Goal: Task Accomplishment & Management: Use online tool/utility

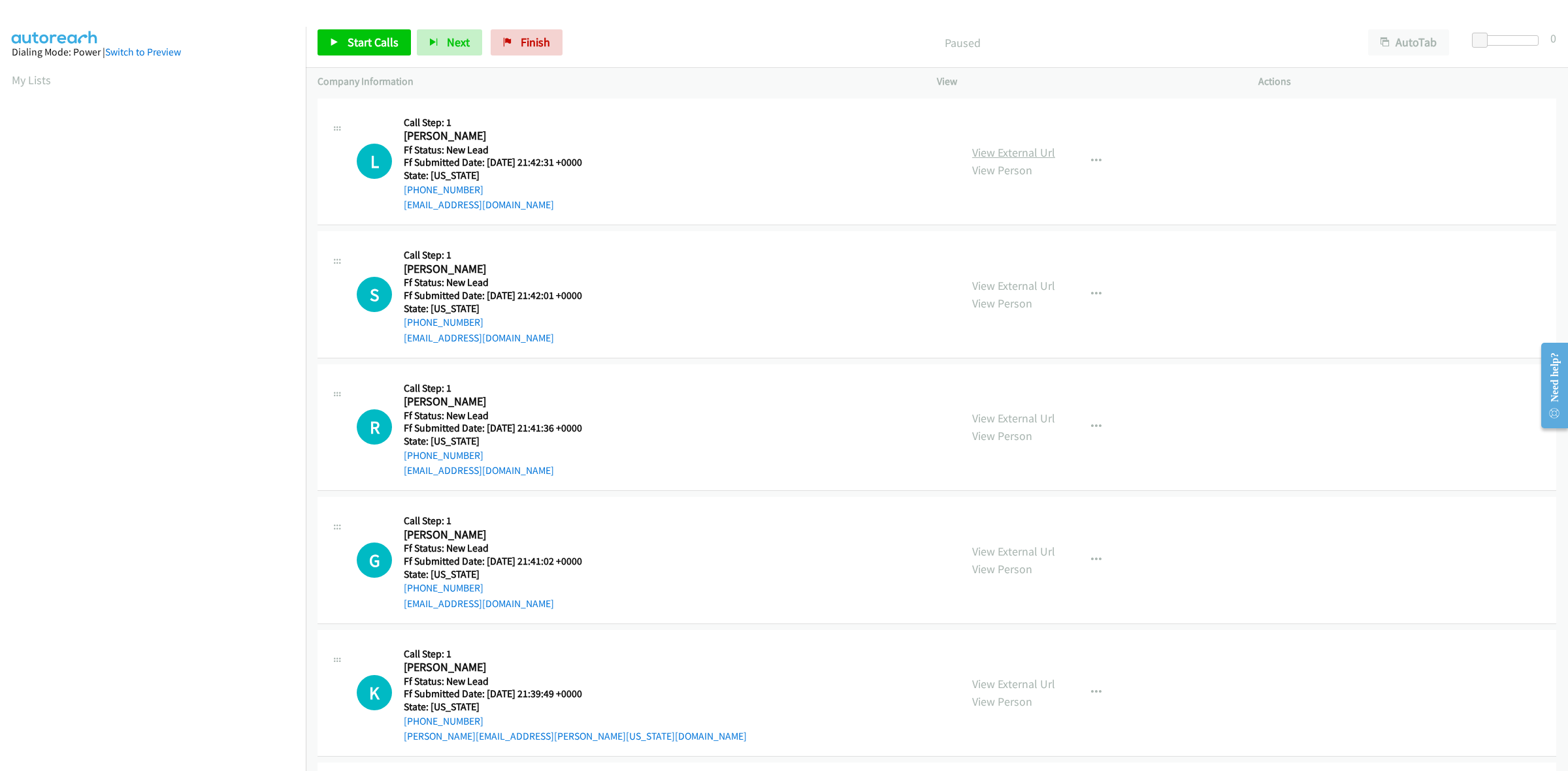
click at [1021, 150] on link "View External Url" at bounding box center [1013, 152] width 83 height 15
click at [1039, 282] on link "View External Url" at bounding box center [1013, 285] width 83 height 15
click at [1023, 416] on link "View External Url" at bounding box center [1013, 418] width 83 height 15
click at [1032, 547] on link "View External Url" at bounding box center [1013, 552] width 83 height 15
click at [1007, 687] on link "View External Url" at bounding box center [1013, 684] width 83 height 15
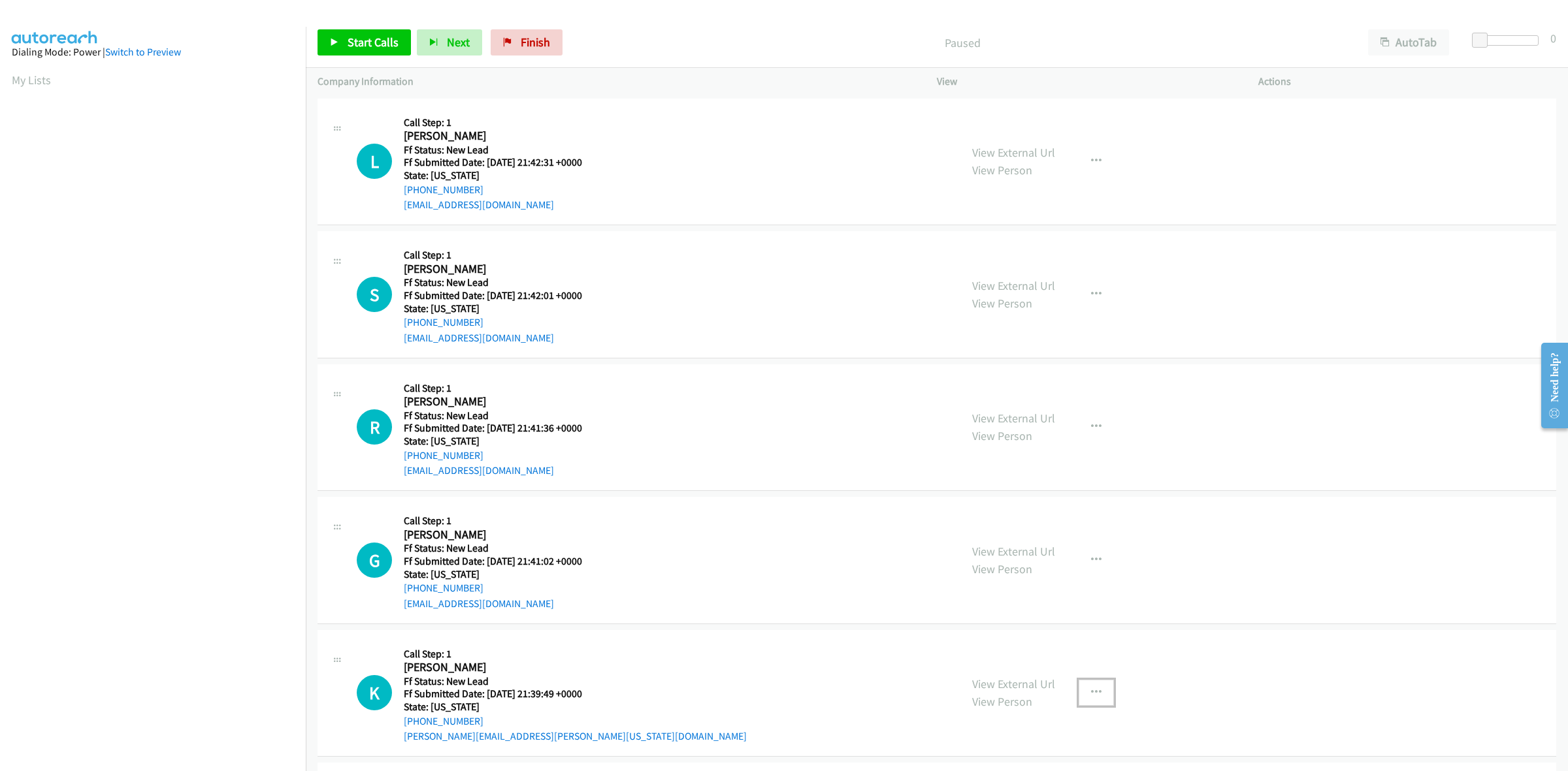
click at [1094, 690] on icon "button" at bounding box center [1096, 693] width 11 height 11
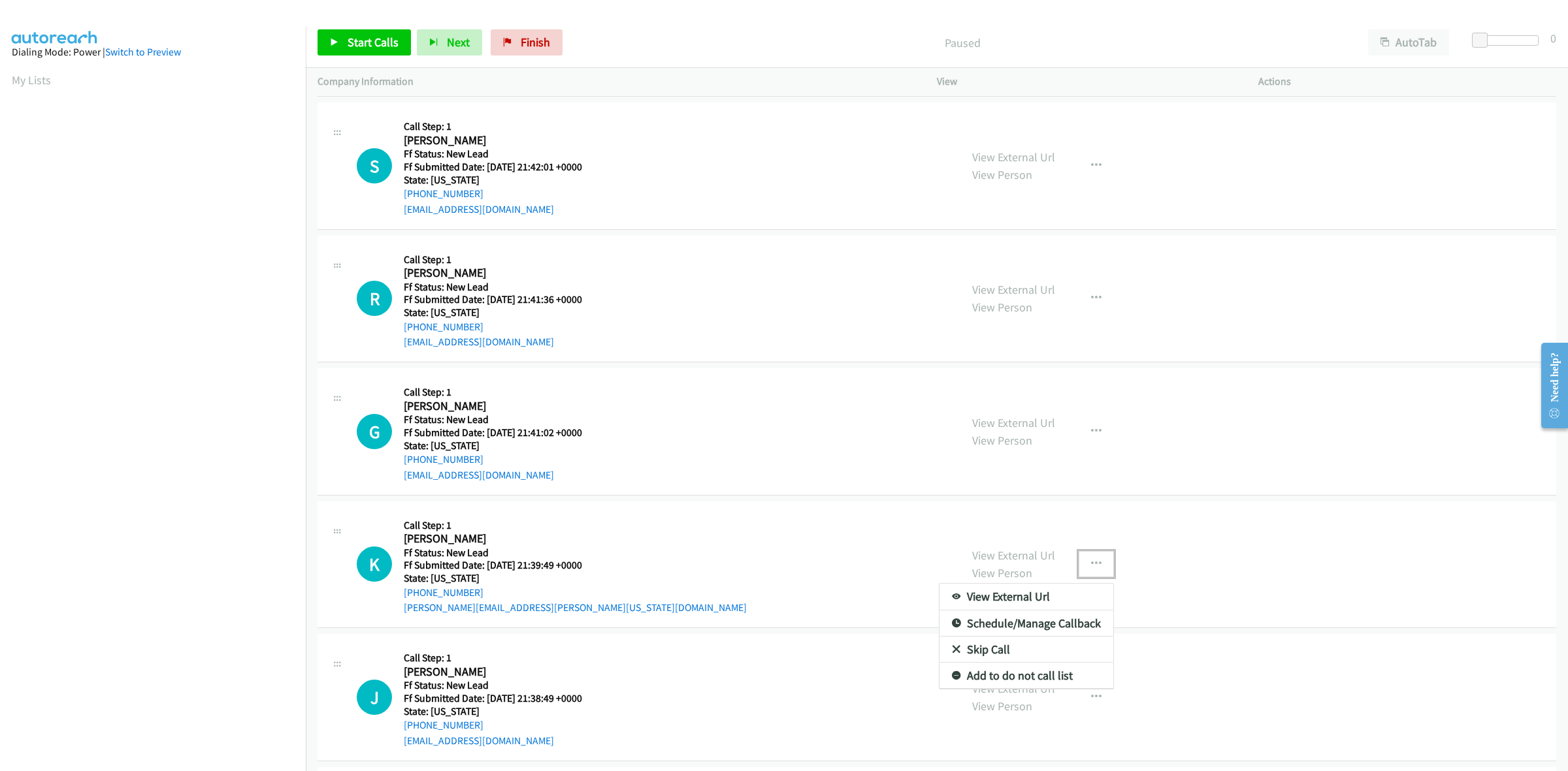
scroll to position [145, 0]
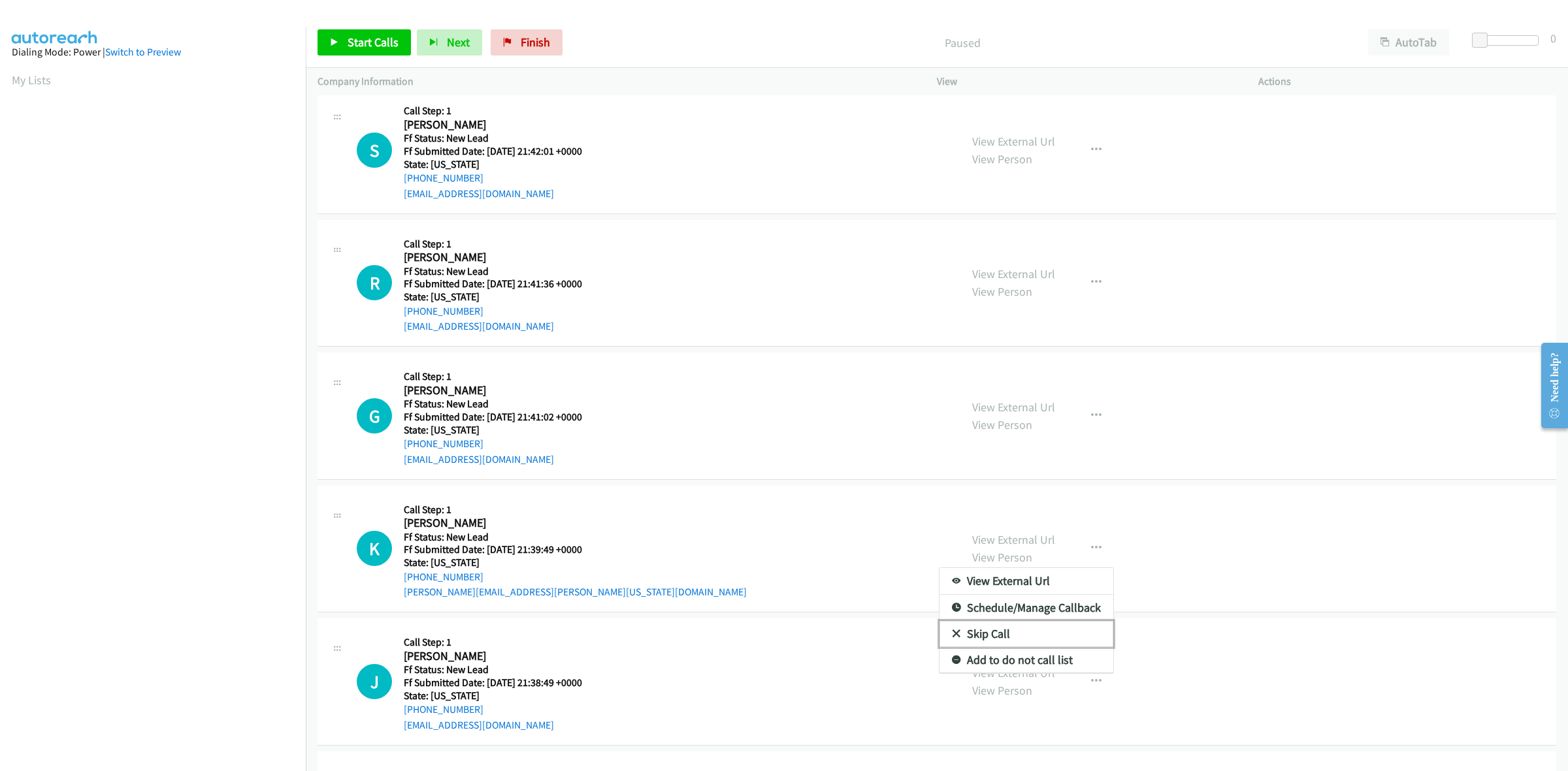
click at [1018, 631] on link "Skip Call" at bounding box center [1026, 633] width 174 height 26
drag, startPoint x: 364, startPoint y: 41, endPoint x: 381, endPoint y: 45, distance: 17.5
click at [364, 41] on span "Start Calls" at bounding box center [372, 42] width 51 height 15
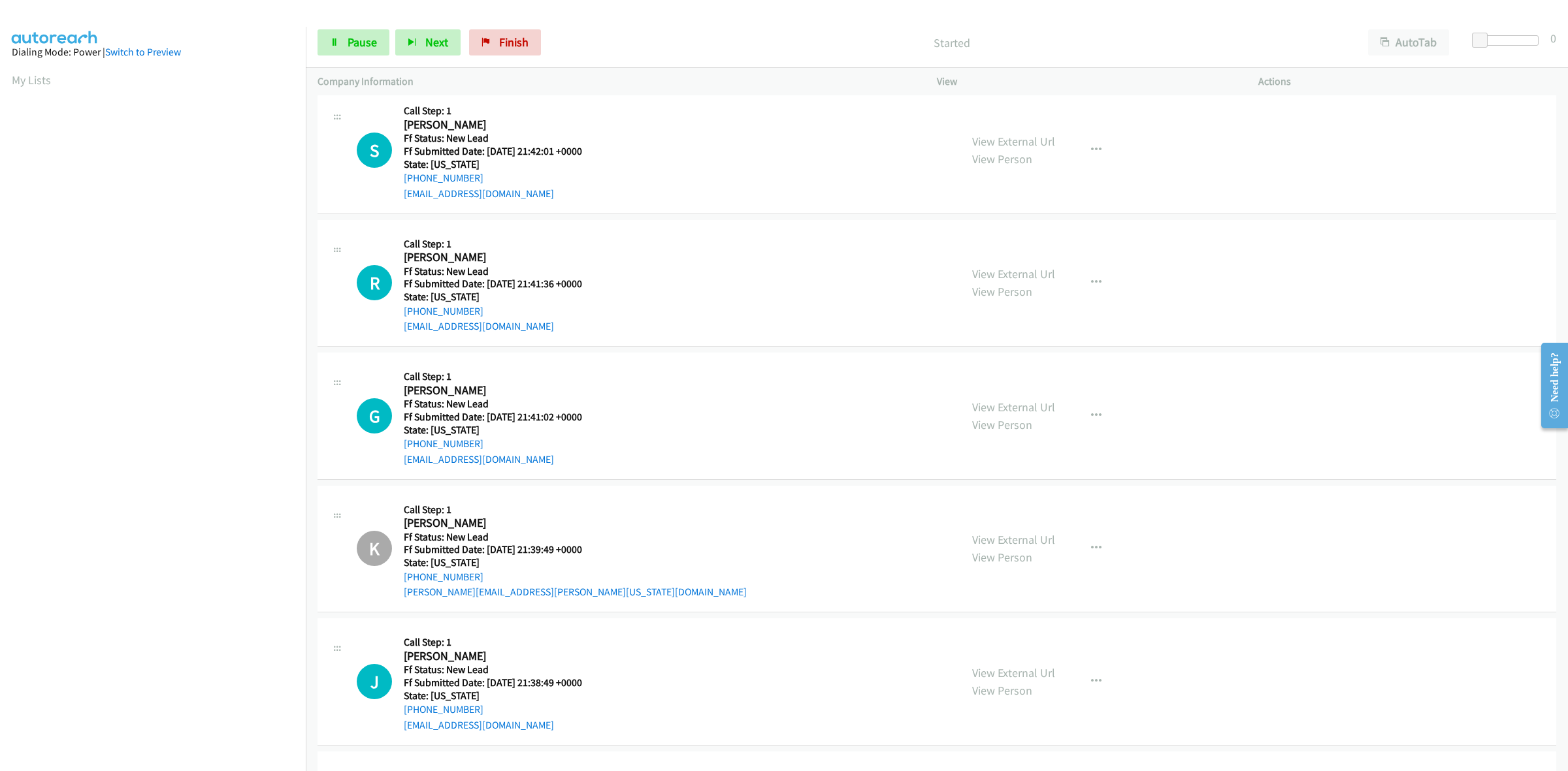
scroll to position [226, 0]
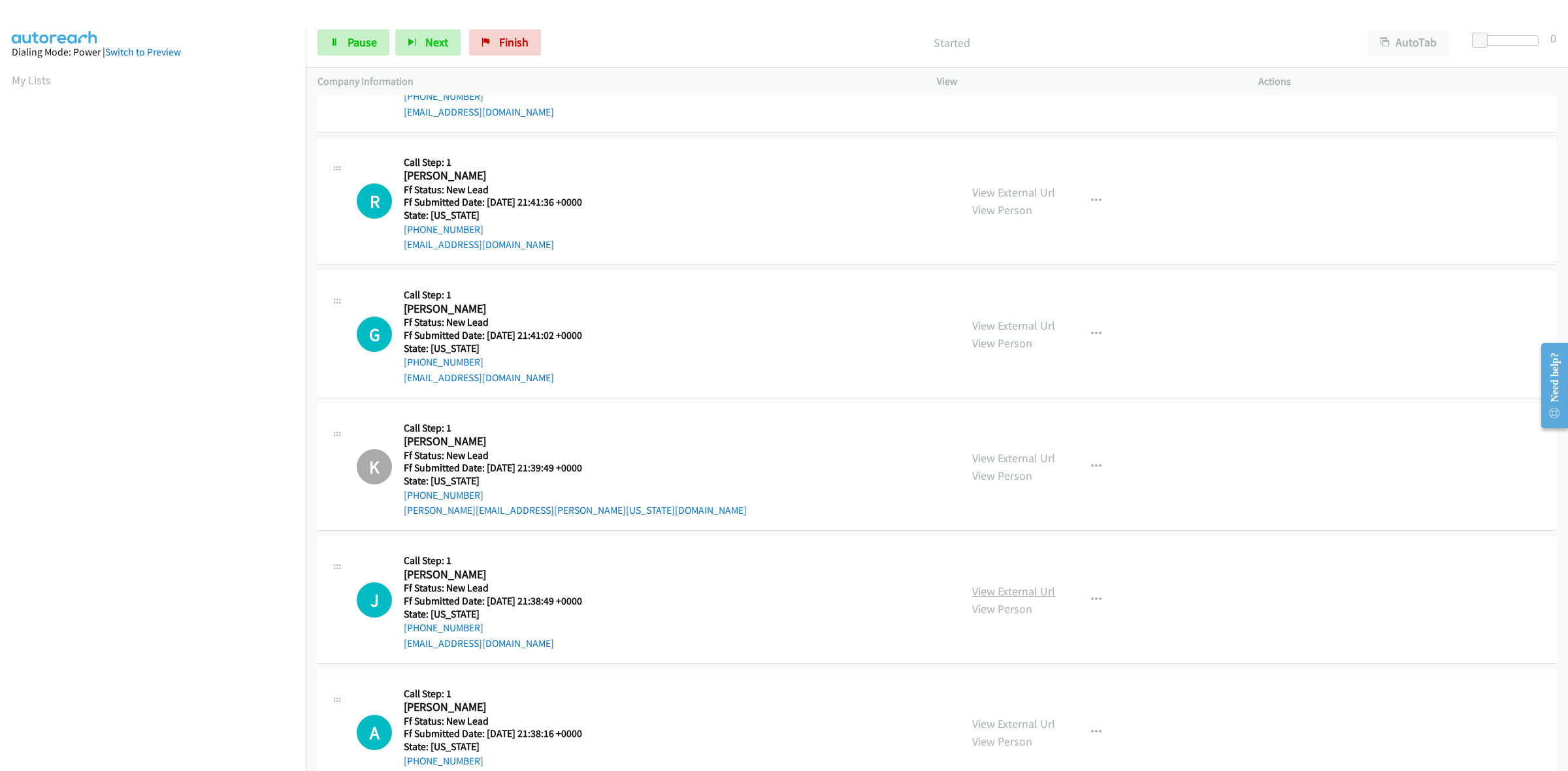
click at [1000, 588] on link "View External Url" at bounding box center [1013, 591] width 83 height 15
click at [1033, 720] on link "View External Url" at bounding box center [1013, 724] width 83 height 15
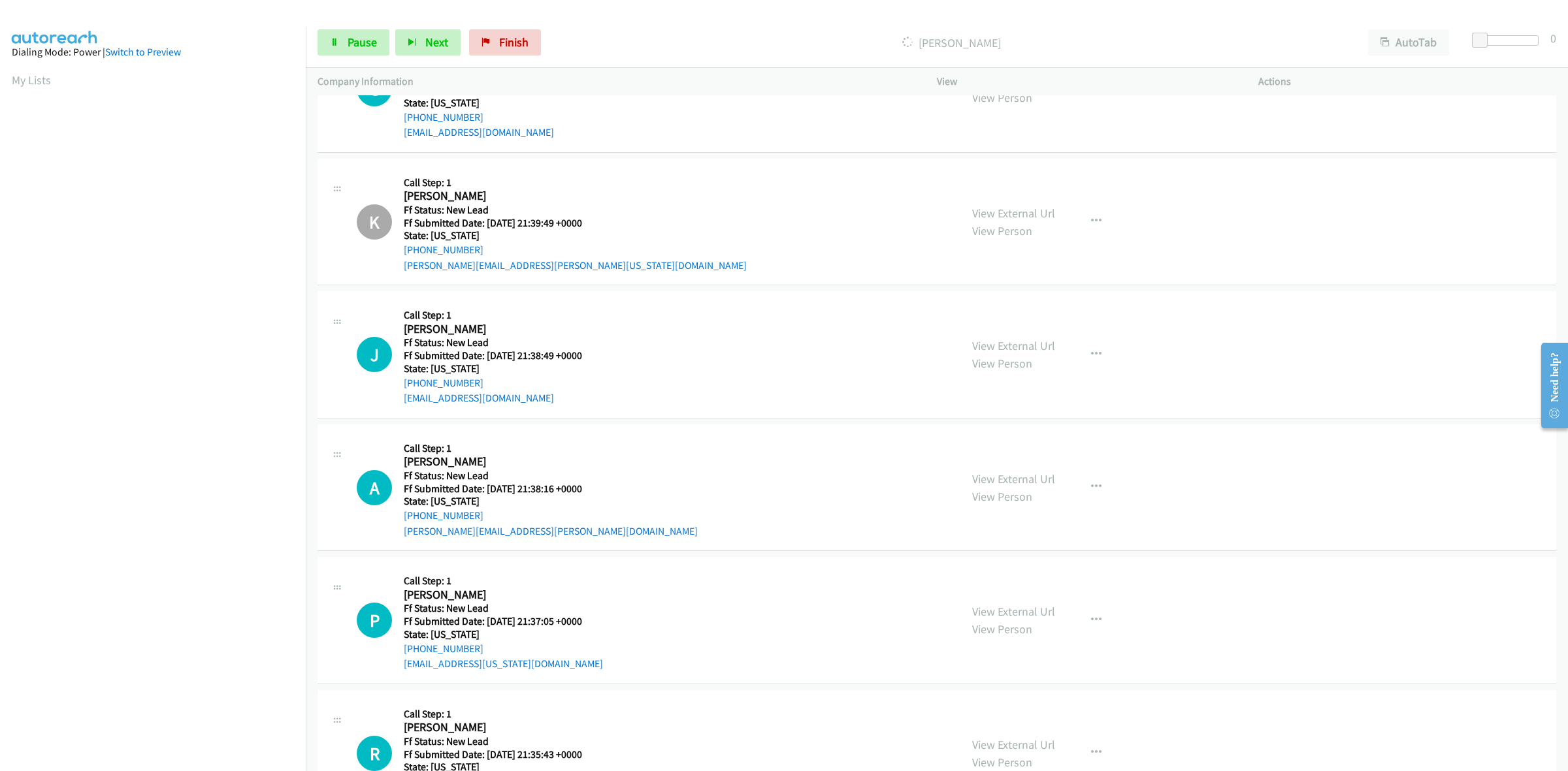
scroll to position [571, 0]
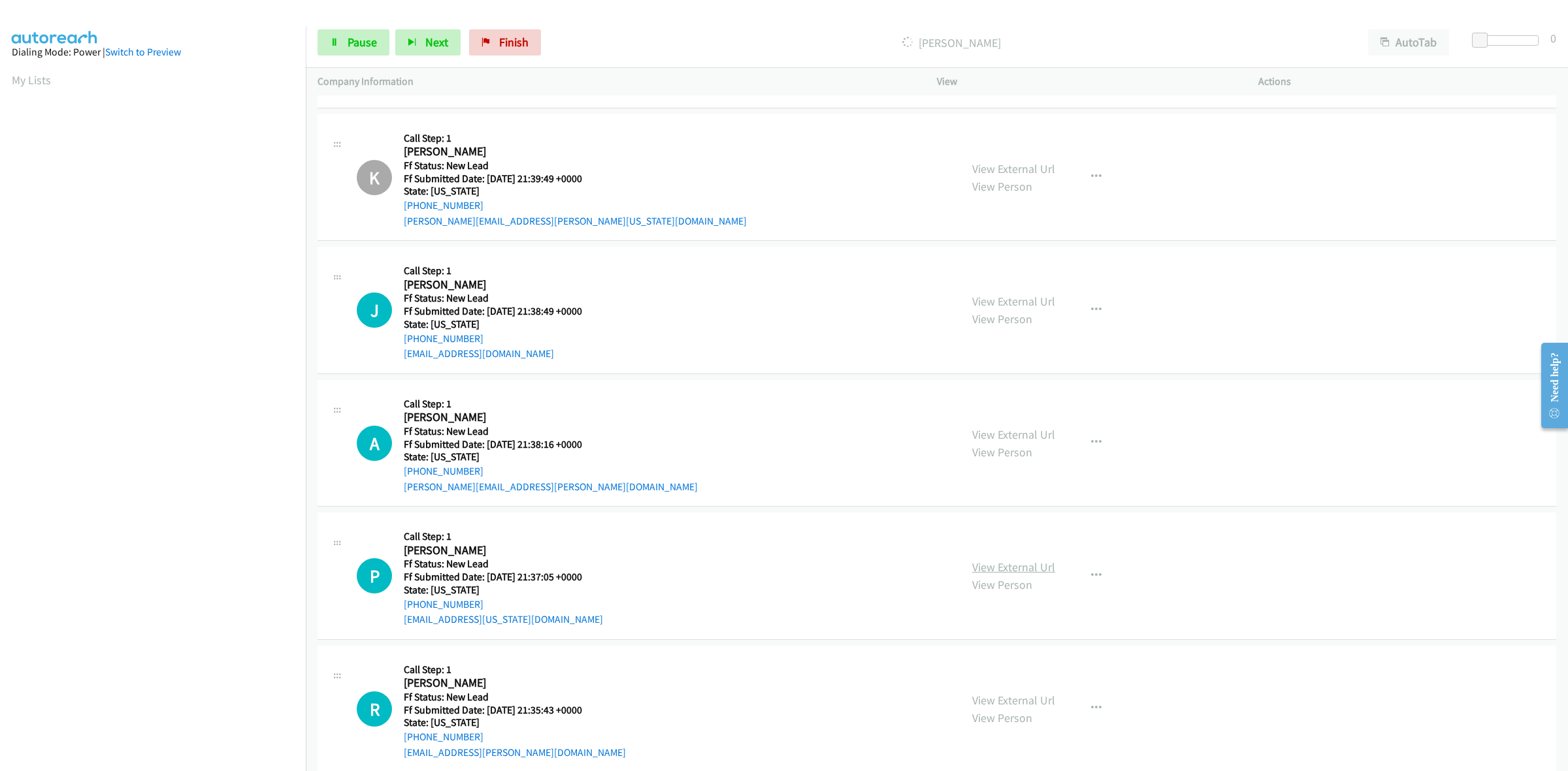
click at [1023, 565] on link "View External Url" at bounding box center [1013, 567] width 83 height 15
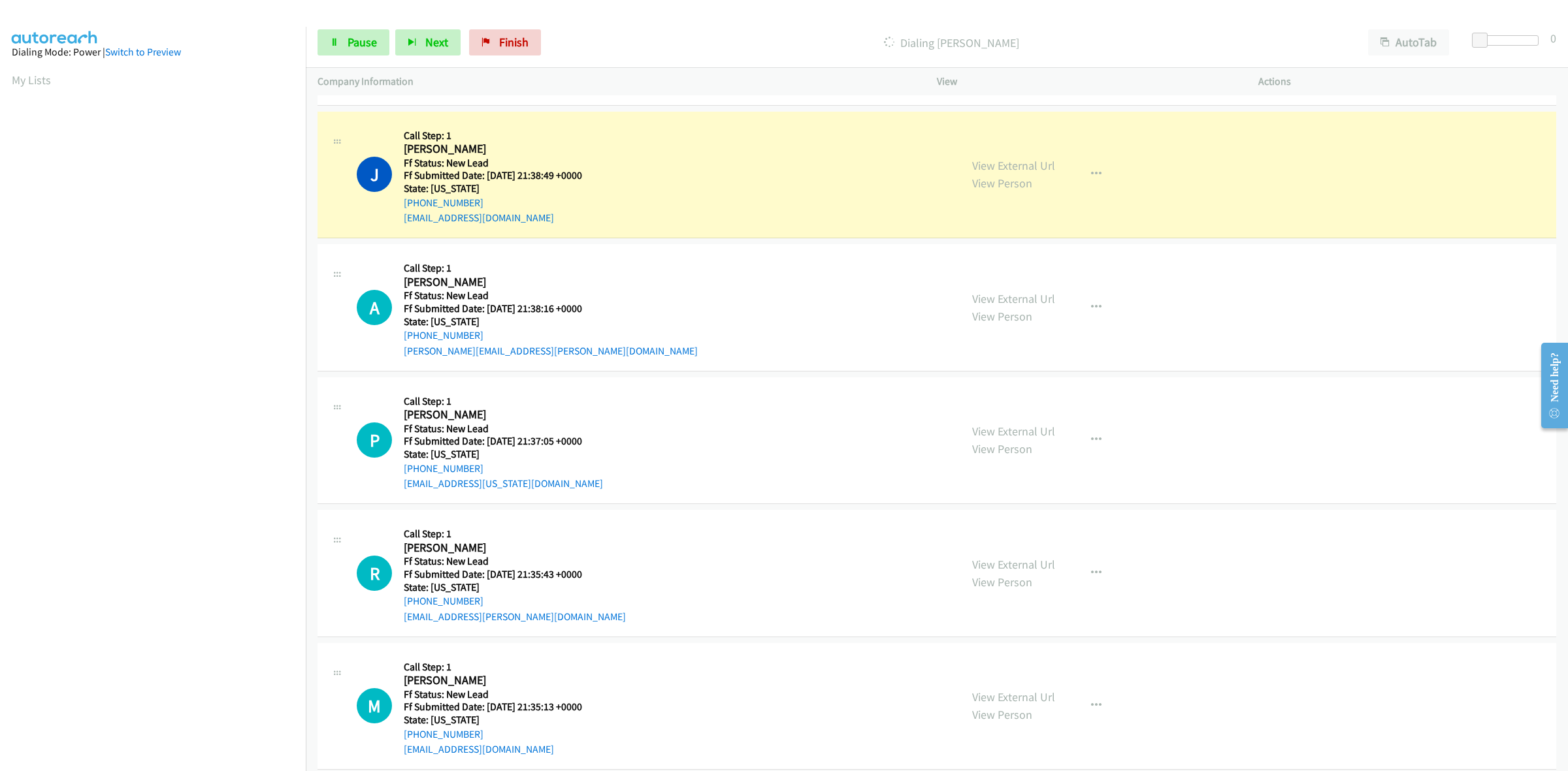
scroll to position [762, 0]
click at [1039, 562] on link "View External Url" at bounding box center [1013, 565] width 83 height 15
click at [1033, 695] on link "View External Url" at bounding box center [1013, 697] width 83 height 15
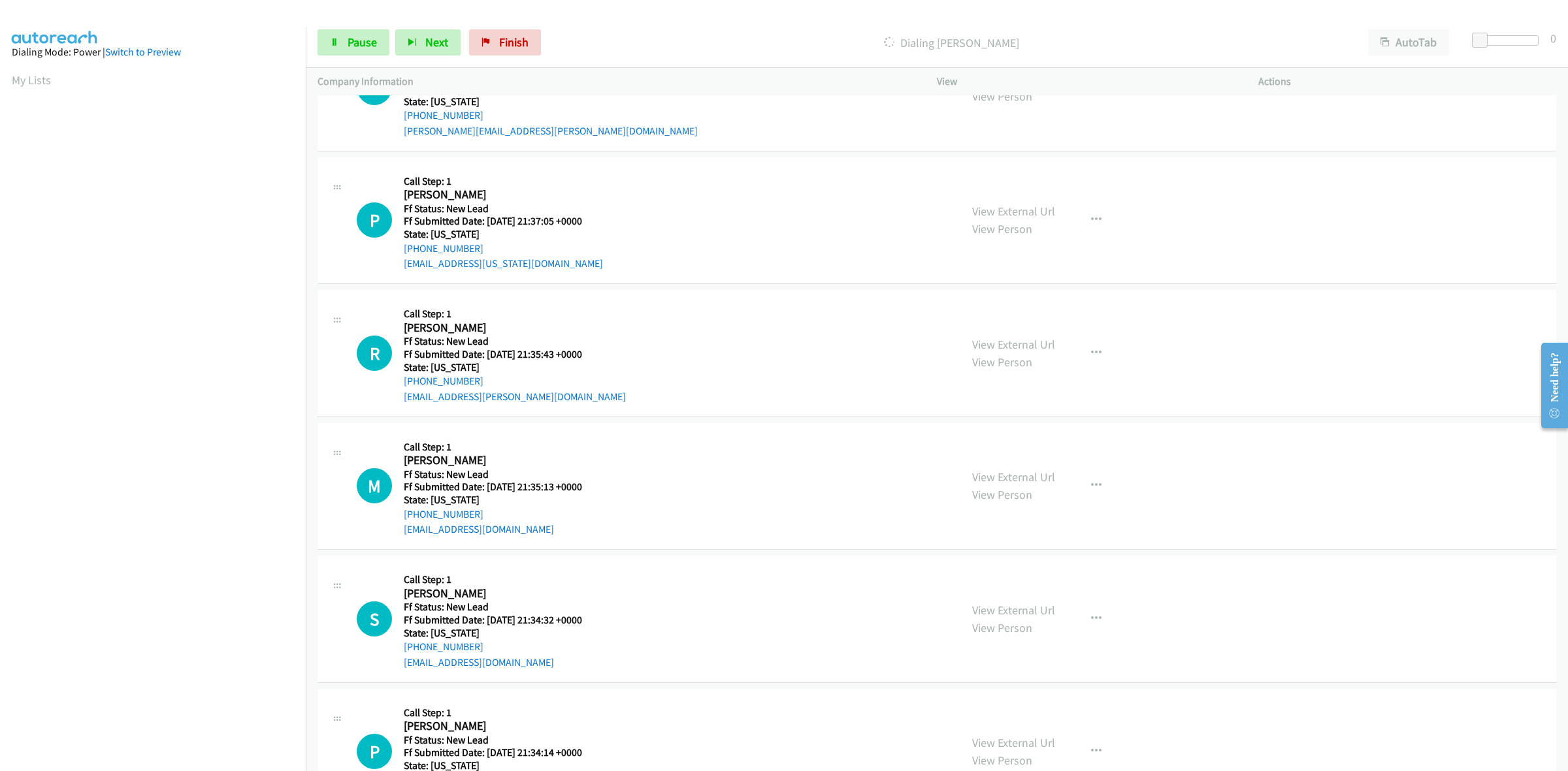
scroll to position [1007, 0]
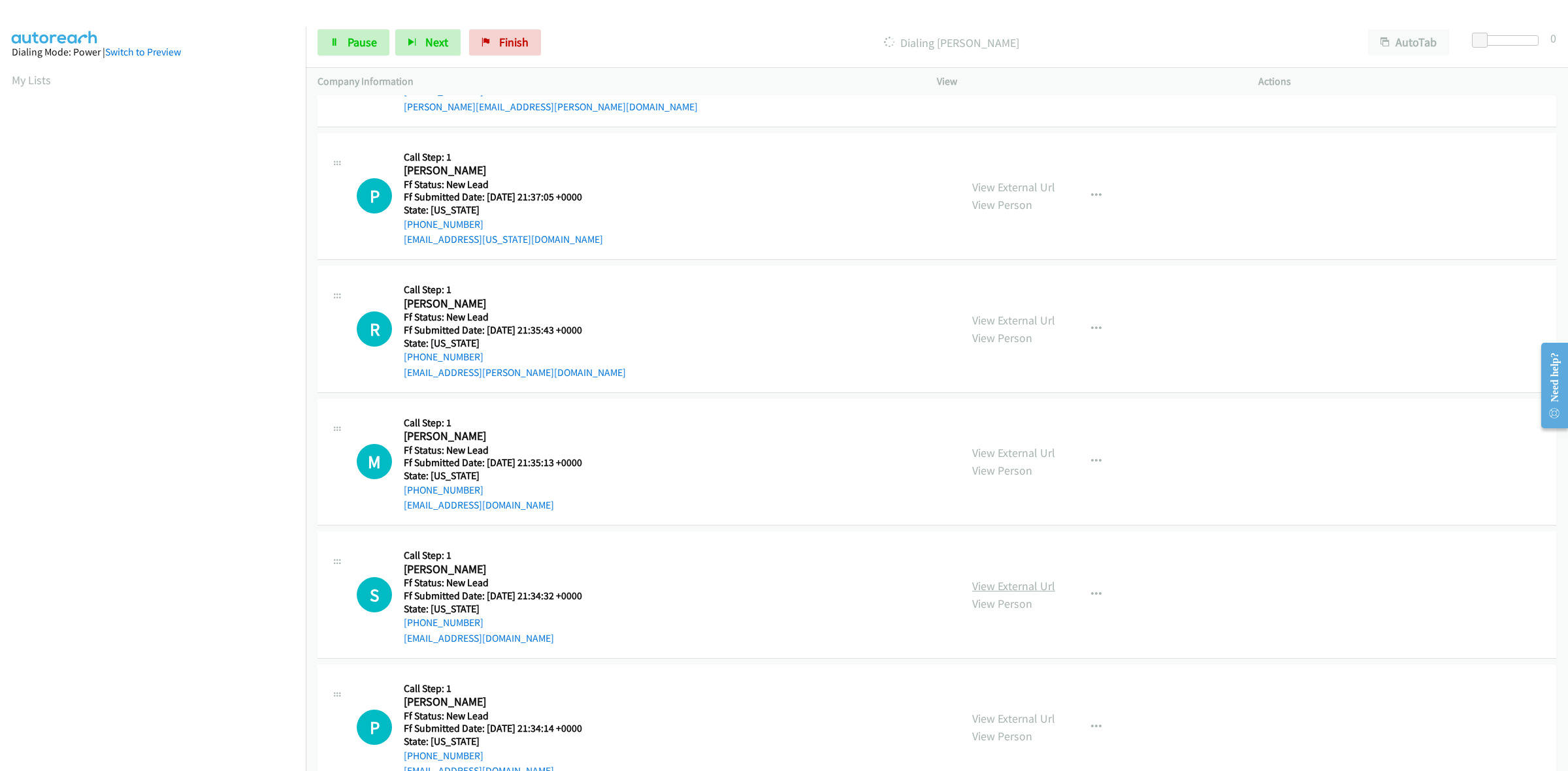
click at [1019, 588] on link "View External Url" at bounding box center [1013, 585] width 83 height 15
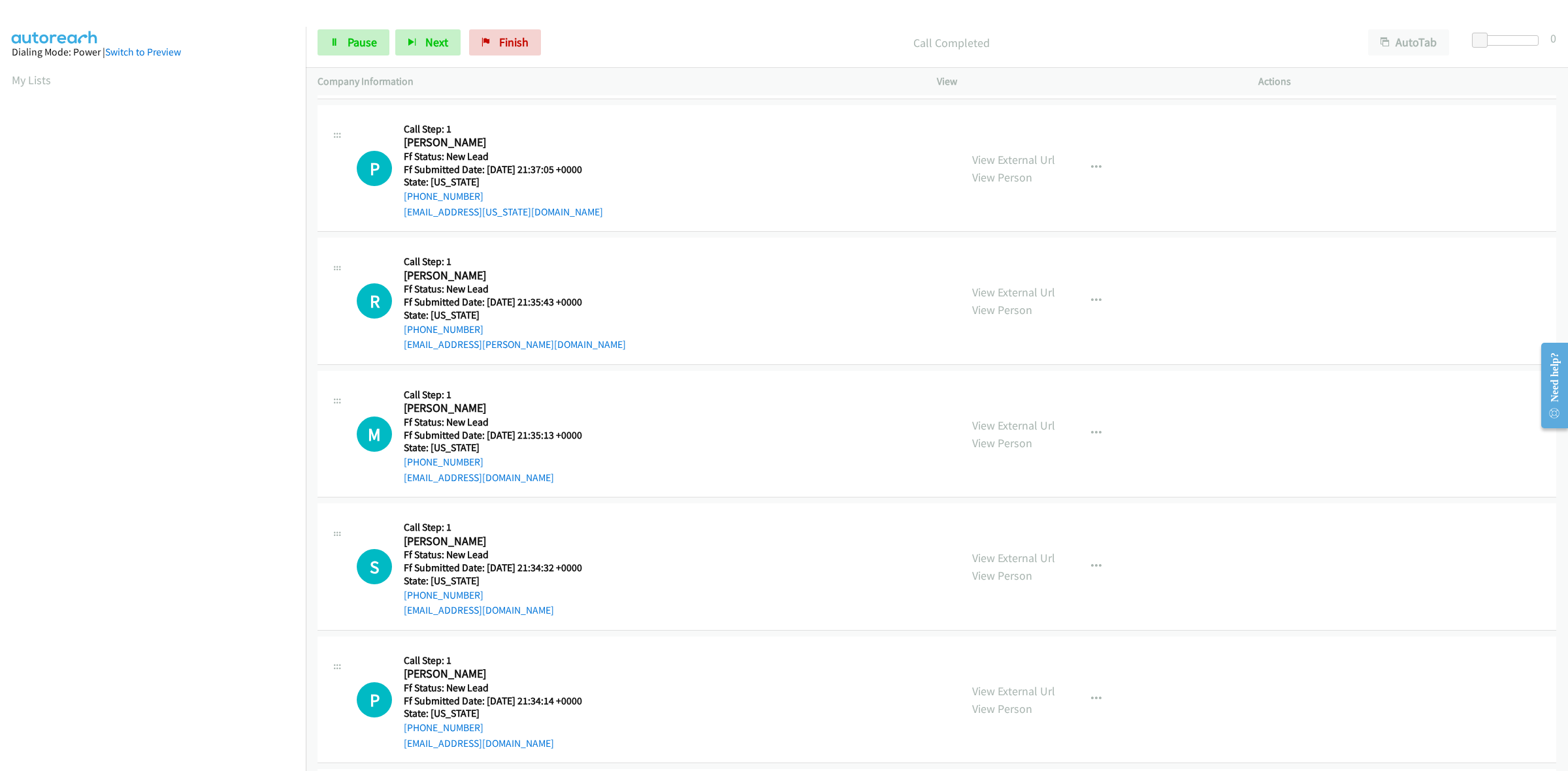
scroll to position [1171, 0]
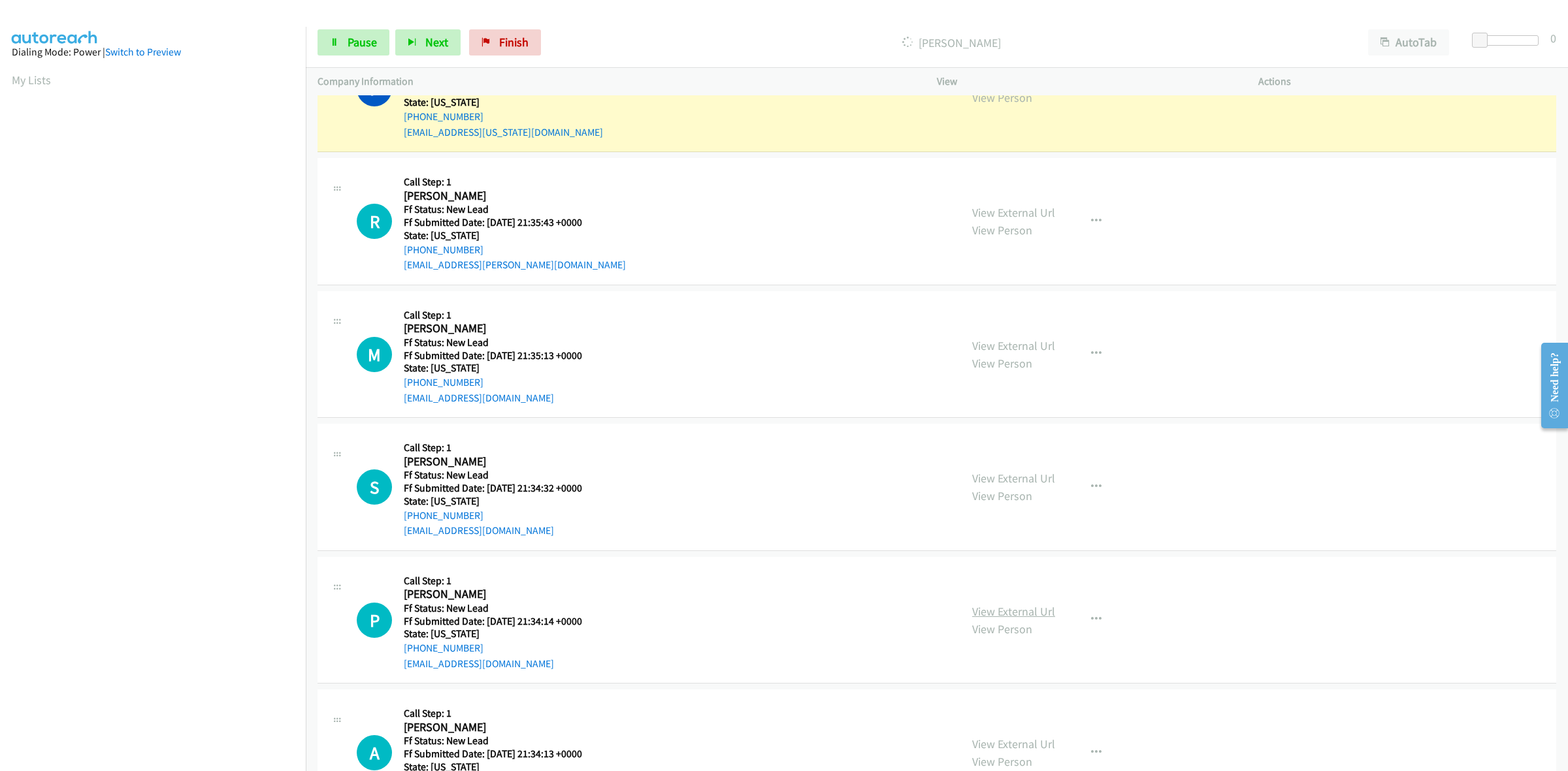
click at [1015, 611] on link "View External Url" at bounding box center [1013, 611] width 83 height 15
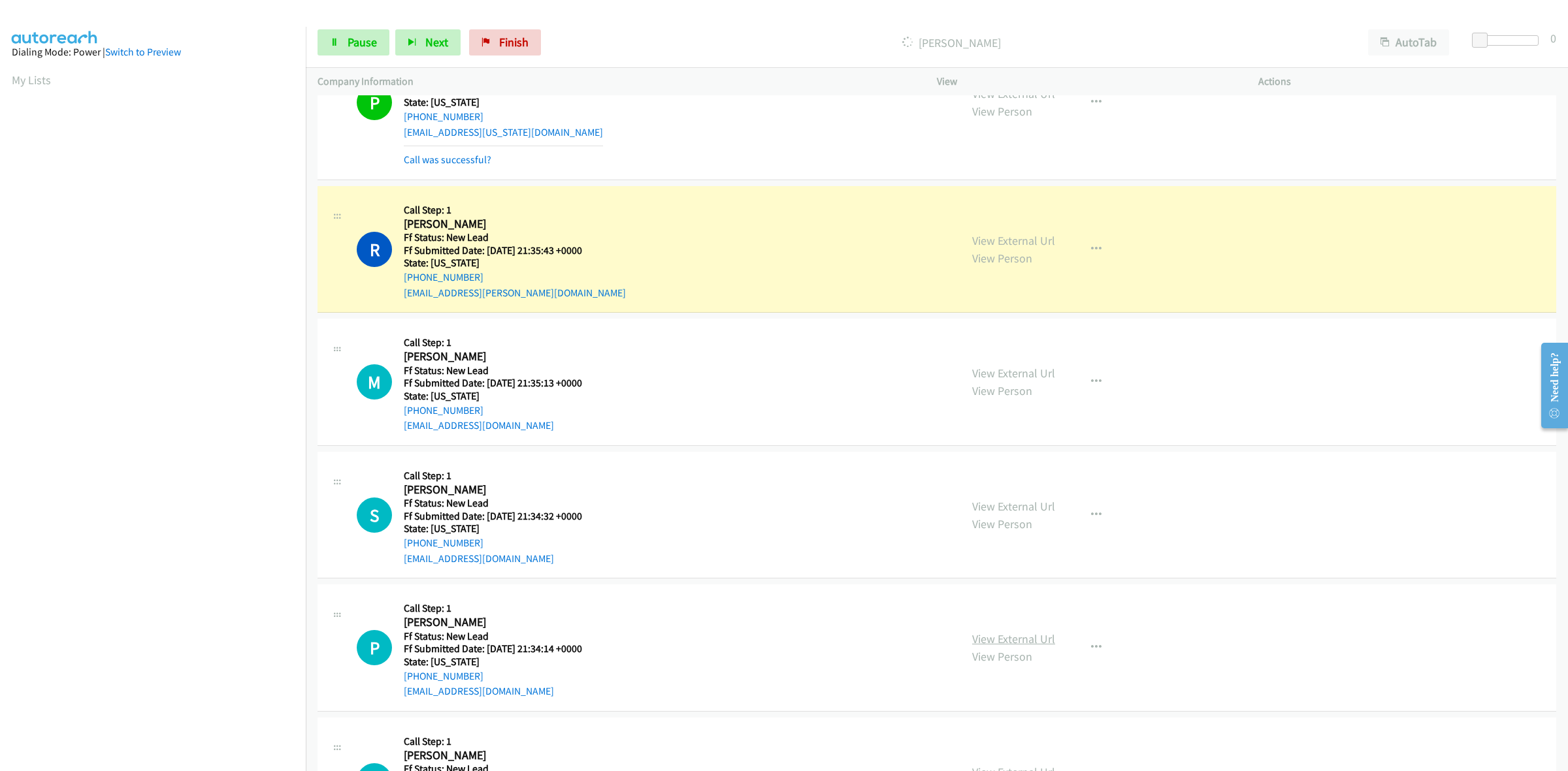
scroll to position [1184, 0]
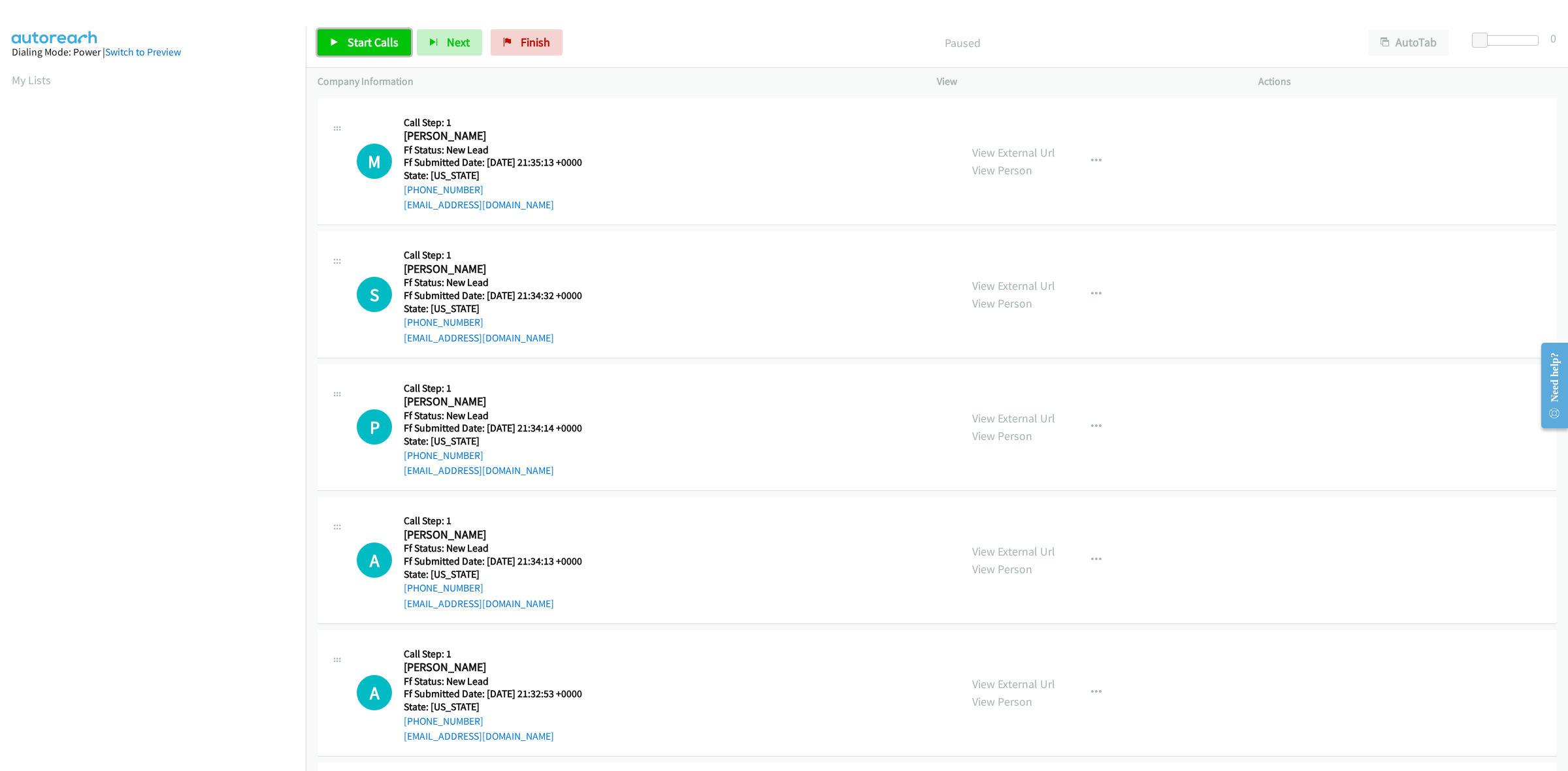
click at [360, 48] on span "Start Calls" at bounding box center [372, 42] width 51 height 15
click at [1021, 552] on link "View External Url" at bounding box center [1013, 552] width 83 height 15
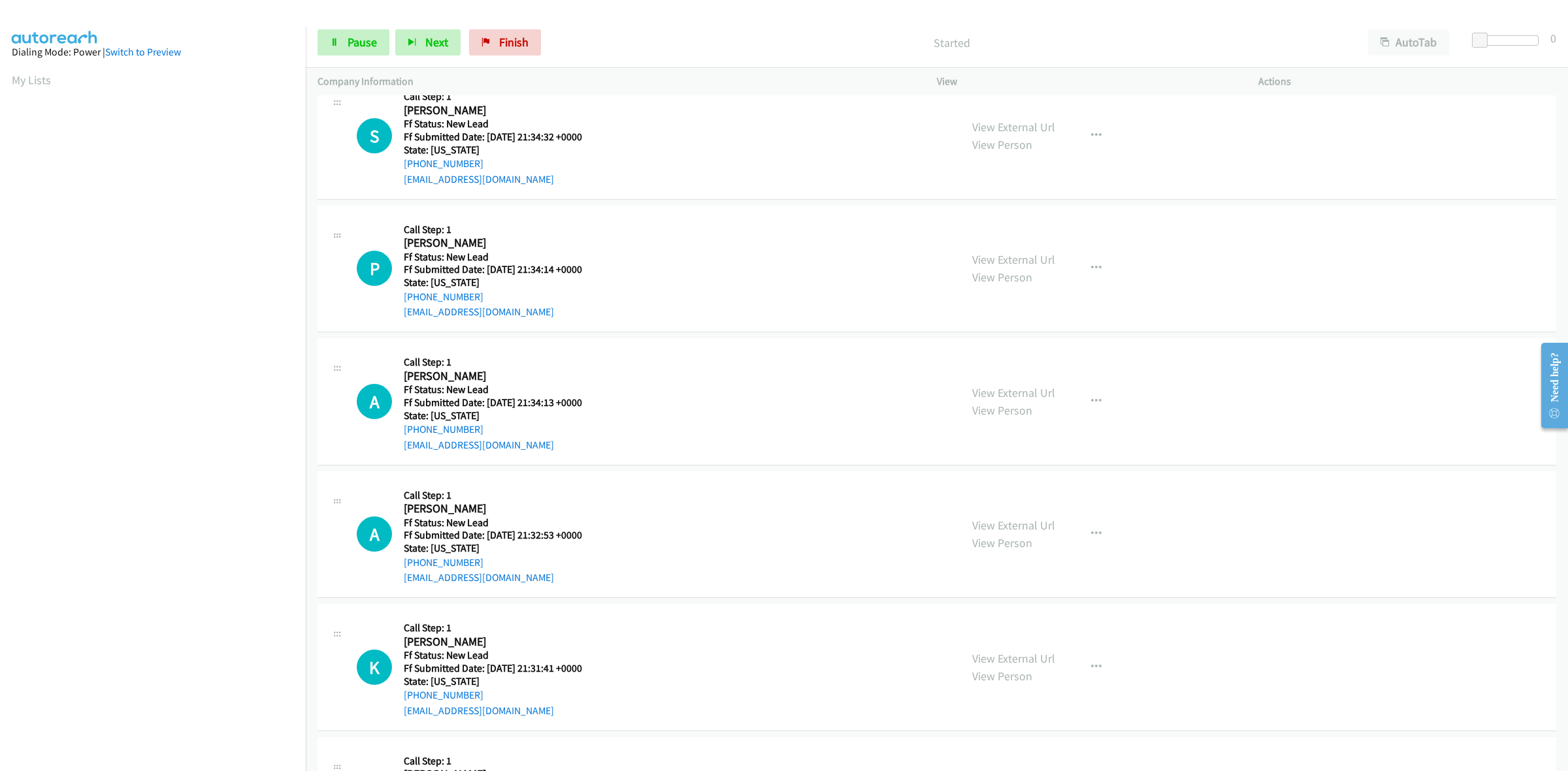
scroll to position [163, 0]
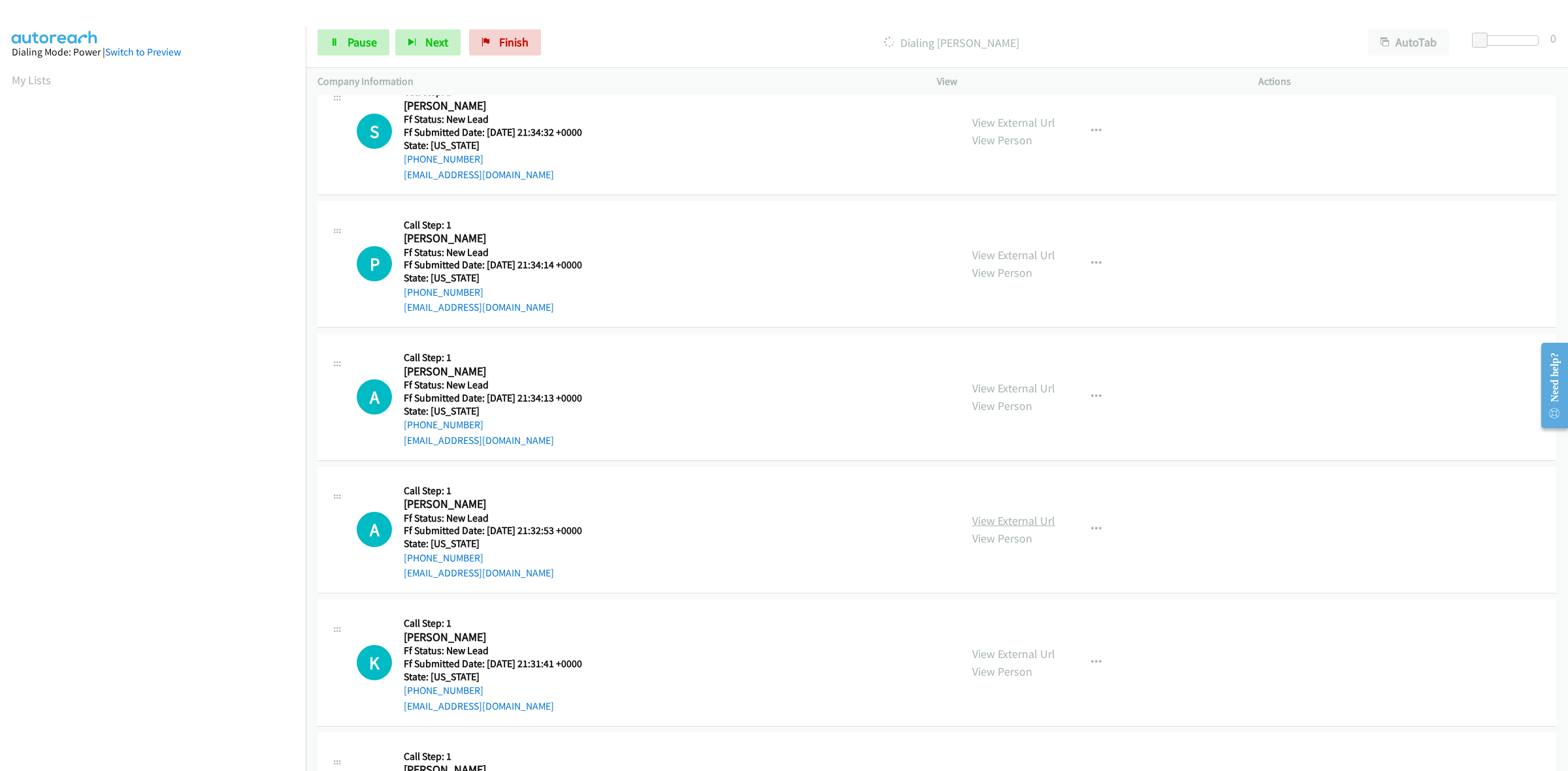
click at [1029, 518] on link "View External Url" at bounding box center [1013, 521] width 83 height 15
click at [1009, 648] on link "View External Url" at bounding box center [1013, 654] width 83 height 15
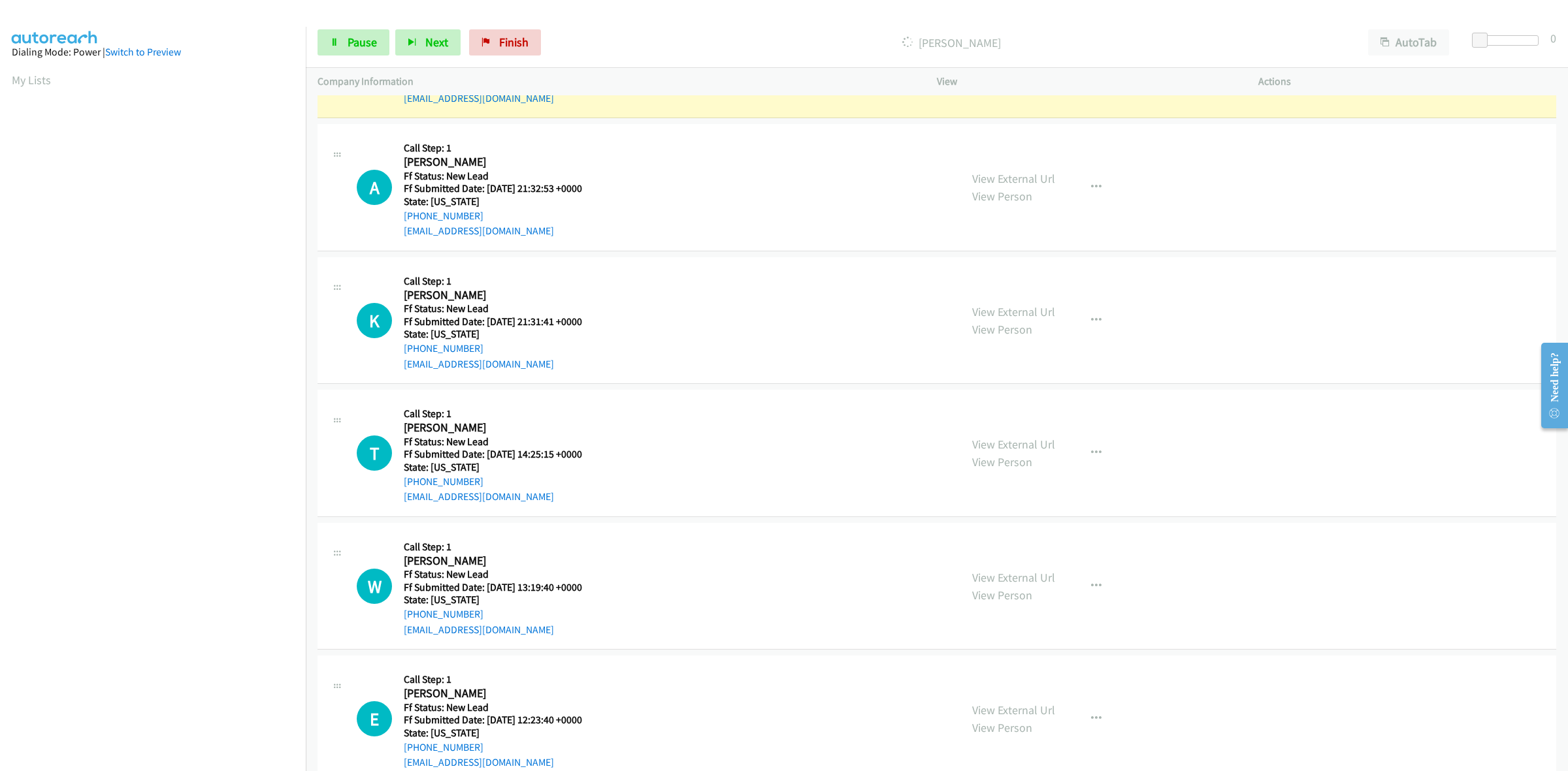
scroll to position [623, 0]
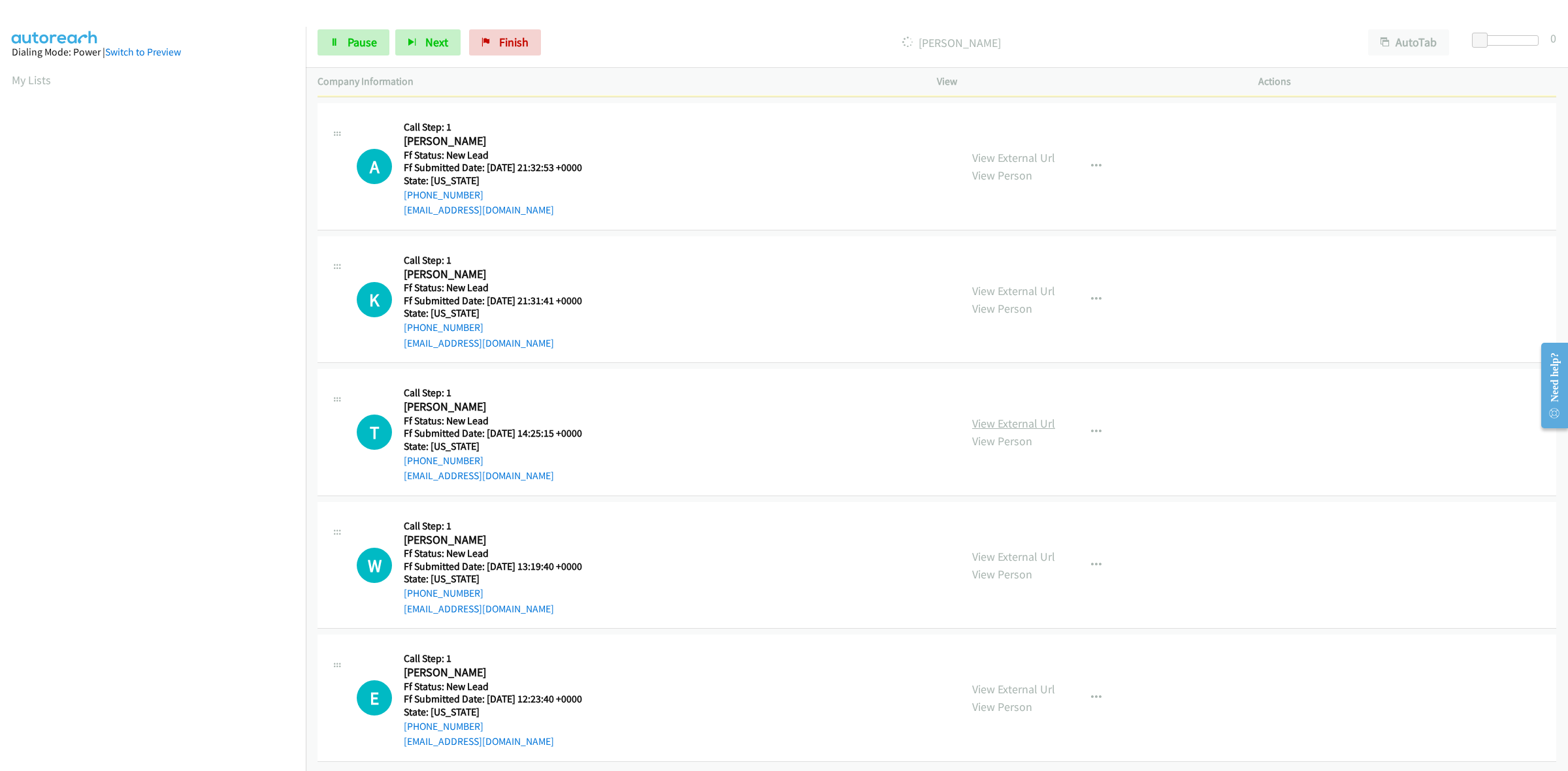
click at [1032, 416] on link "View External Url" at bounding box center [1013, 423] width 83 height 15
click at [1024, 549] on link "View External Url" at bounding box center [1013, 556] width 83 height 15
click at [1023, 682] on link "View External Url" at bounding box center [1013, 689] width 83 height 15
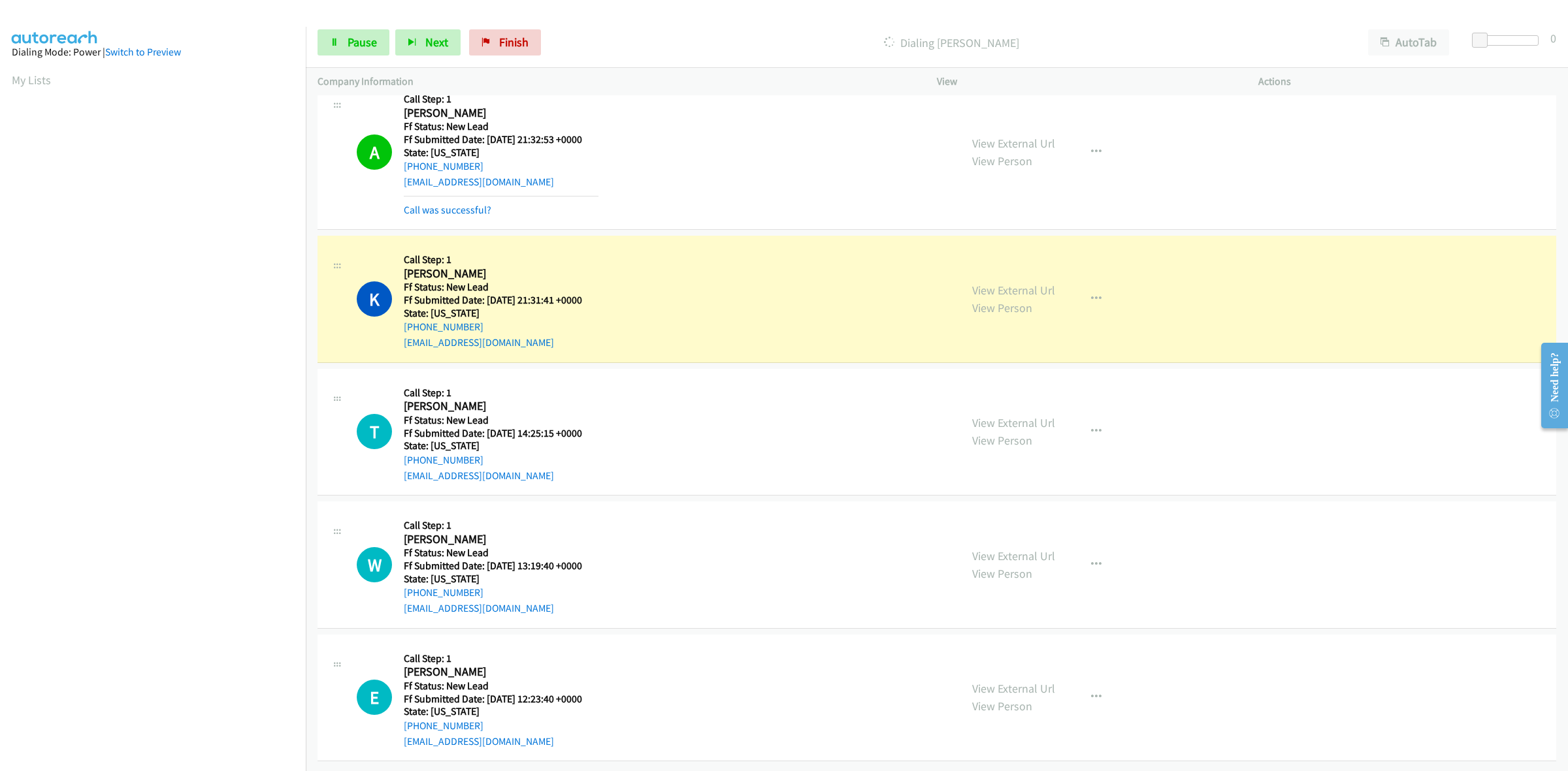
scroll to position [680, 0]
click at [1092, 426] on icon "button" at bounding box center [1096, 432] width 11 height 11
click at [1017, 505] on link "Skip Call" at bounding box center [1026, 517] width 174 height 26
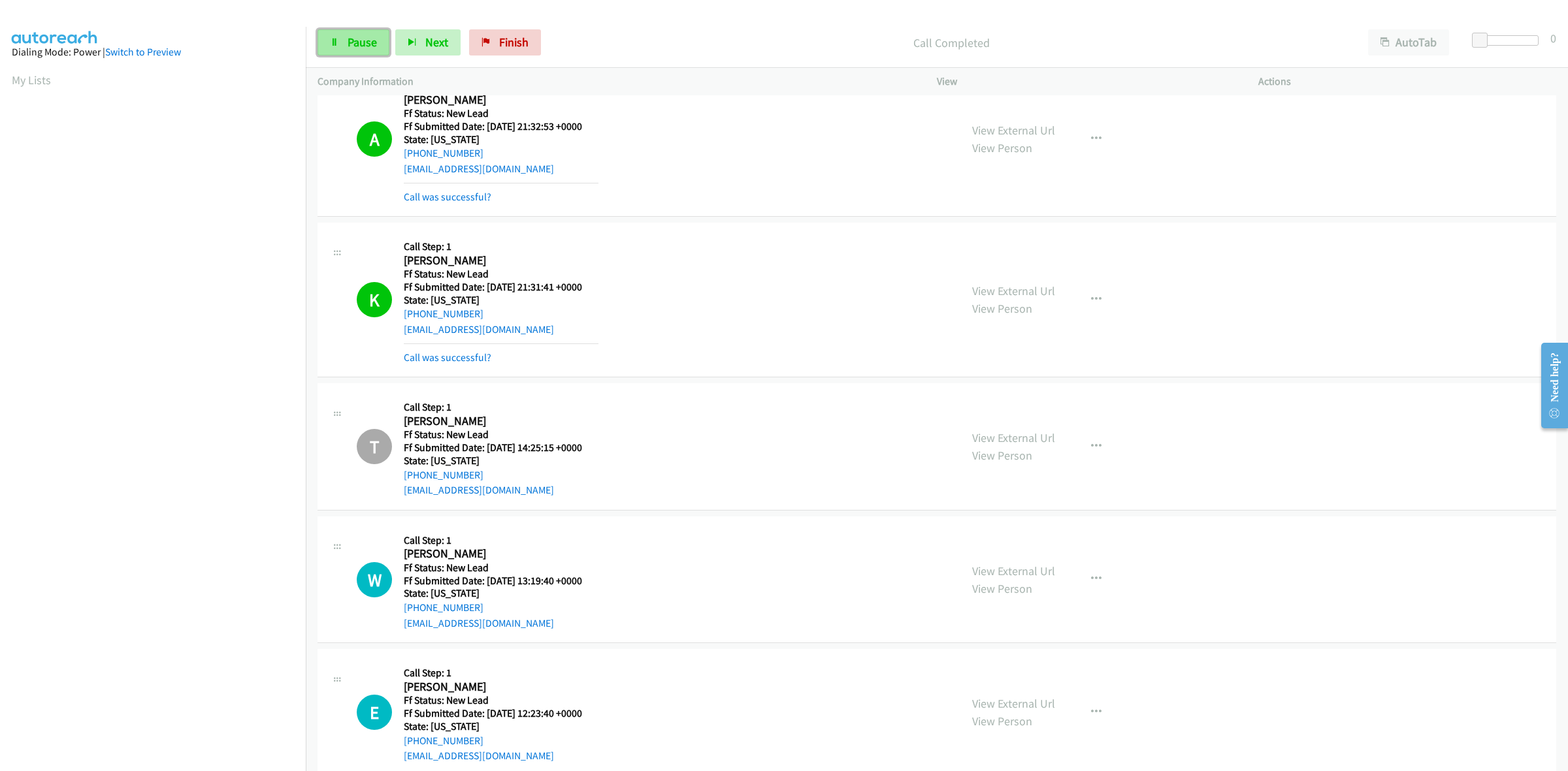
drag, startPoint x: 368, startPoint y: 31, endPoint x: 384, endPoint y: 29, distance: 16.1
click at [368, 31] on link "Pause" at bounding box center [353, 42] width 72 height 26
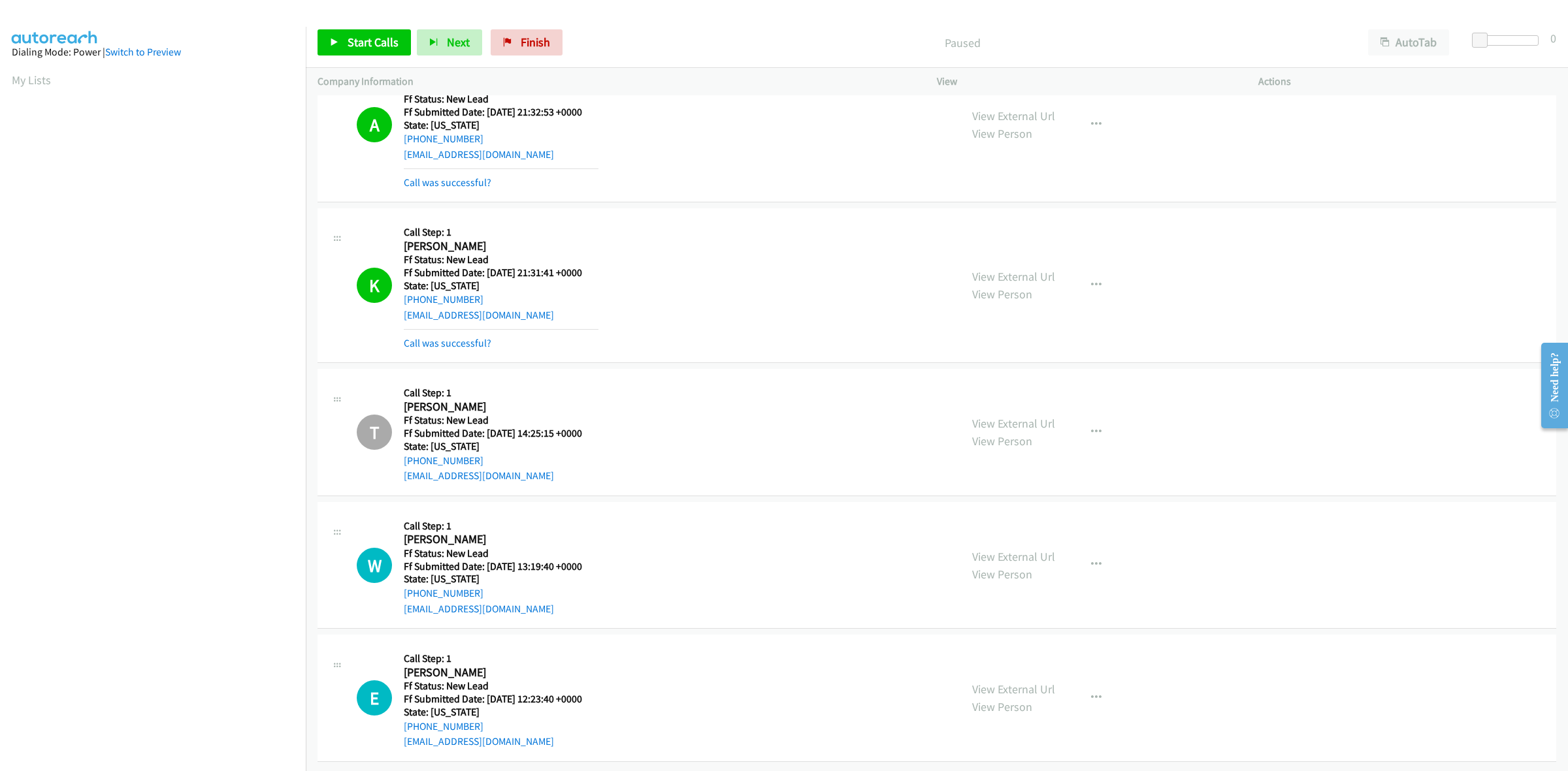
scroll to position [707, 0]
click at [1096, 552] on button "button" at bounding box center [1096, 564] width 36 height 26
click at [991, 638] on link "Skip Call" at bounding box center [1026, 650] width 174 height 26
click at [1091, 693] on icon "button" at bounding box center [1096, 698] width 11 height 11
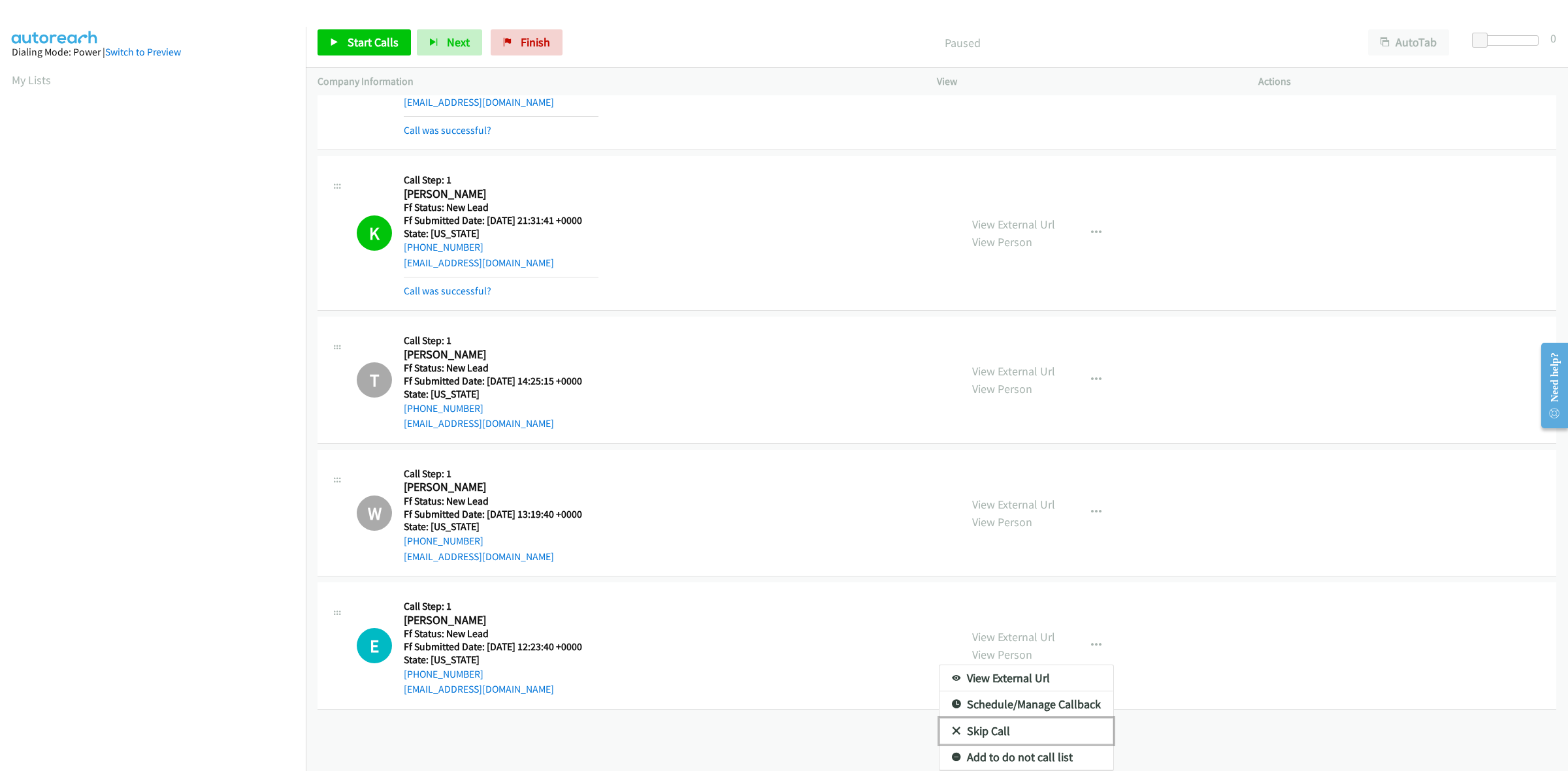
click at [1009, 719] on link "Skip Call" at bounding box center [1026, 731] width 174 height 26
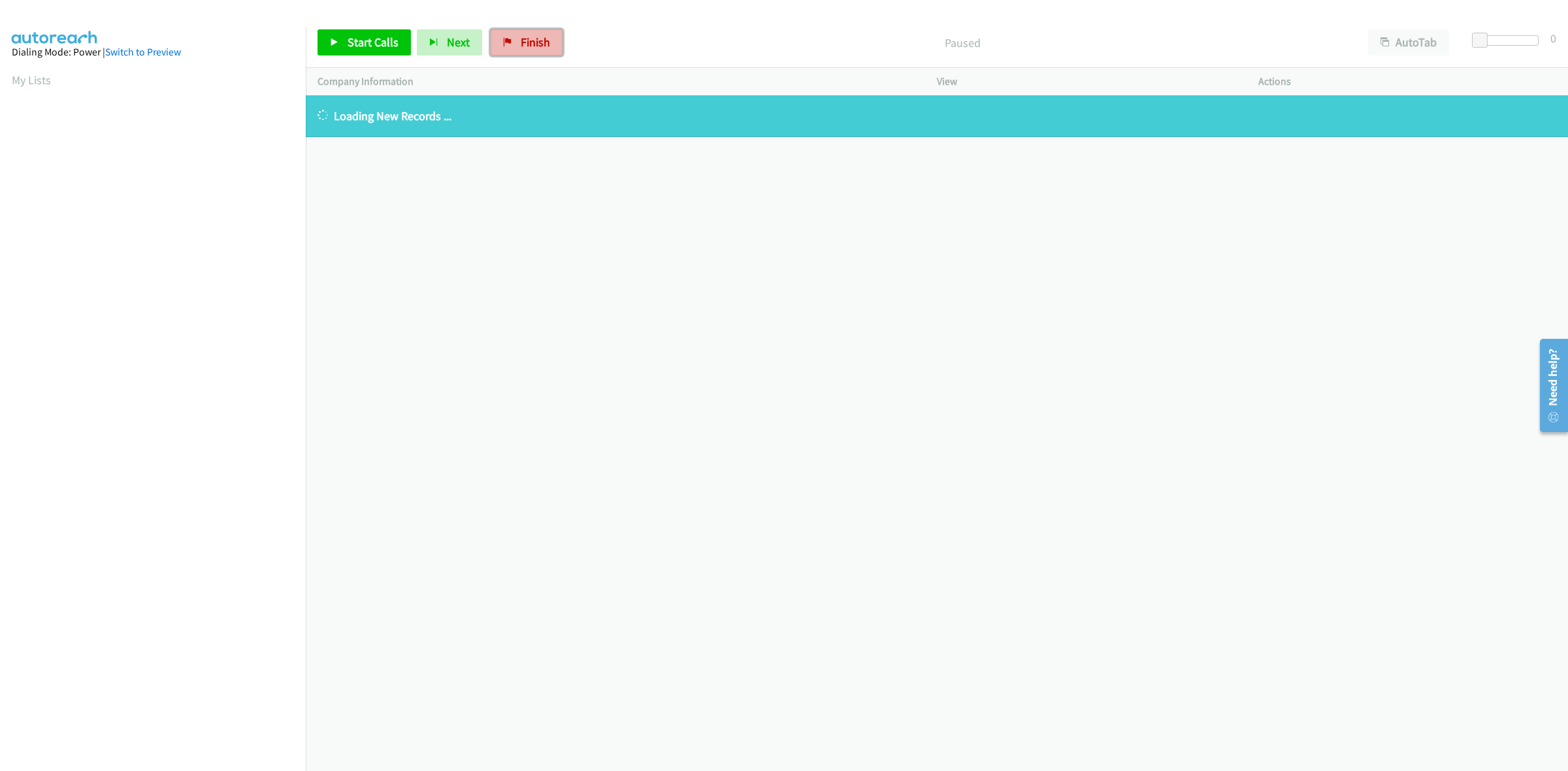
drag, startPoint x: 537, startPoint y: 53, endPoint x: 850, endPoint y: 92, distance: 315.4
click at [537, 53] on link "Finish" at bounding box center [526, 42] width 72 height 26
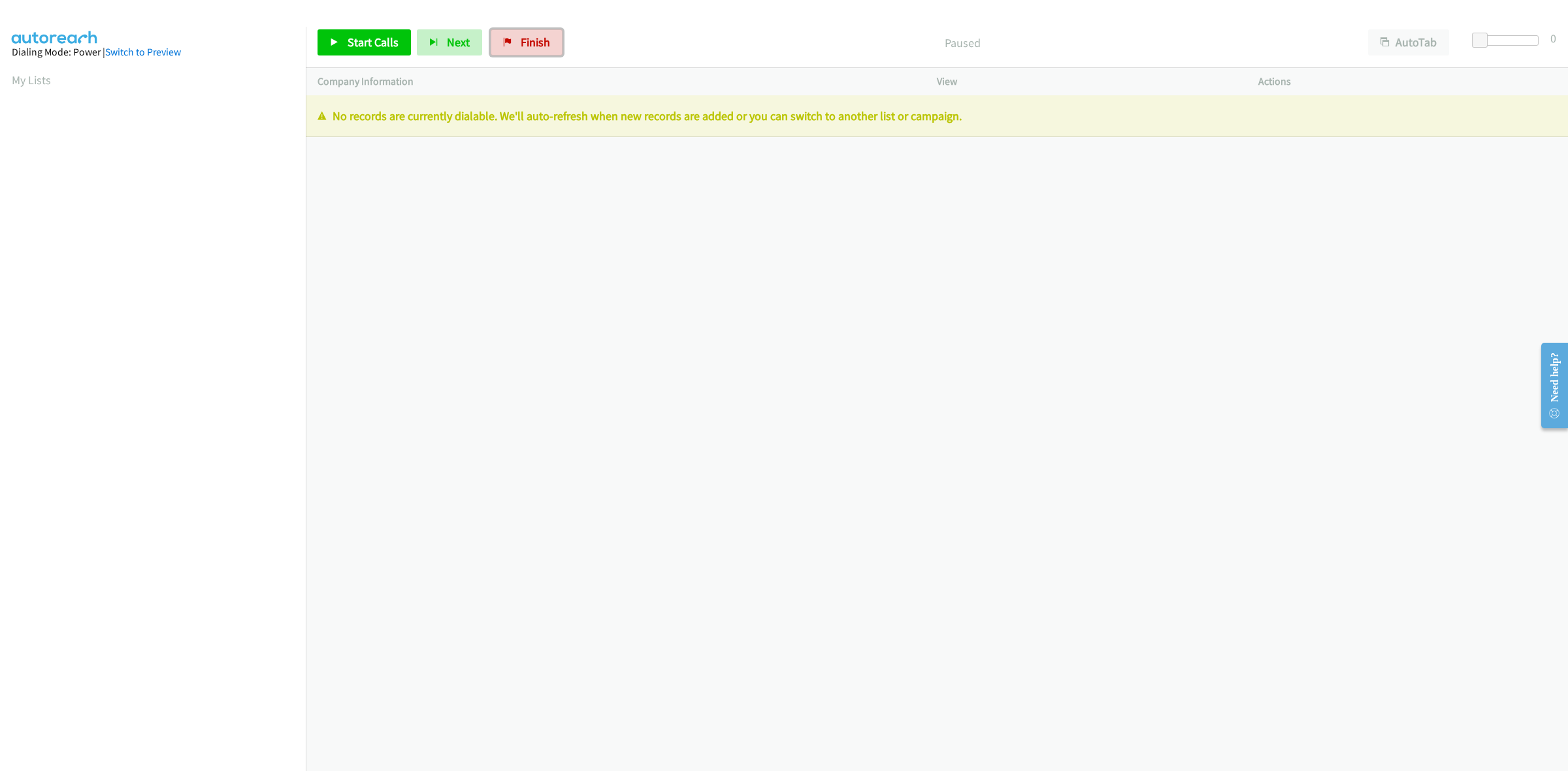
drag, startPoint x: 544, startPoint y: 33, endPoint x: 843, endPoint y: 91, distance: 304.6
click at [543, 35] on link "Finish" at bounding box center [526, 42] width 72 height 26
click at [527, 46] on span "Finish" at bounding box center [535, 42] width 29 height 15
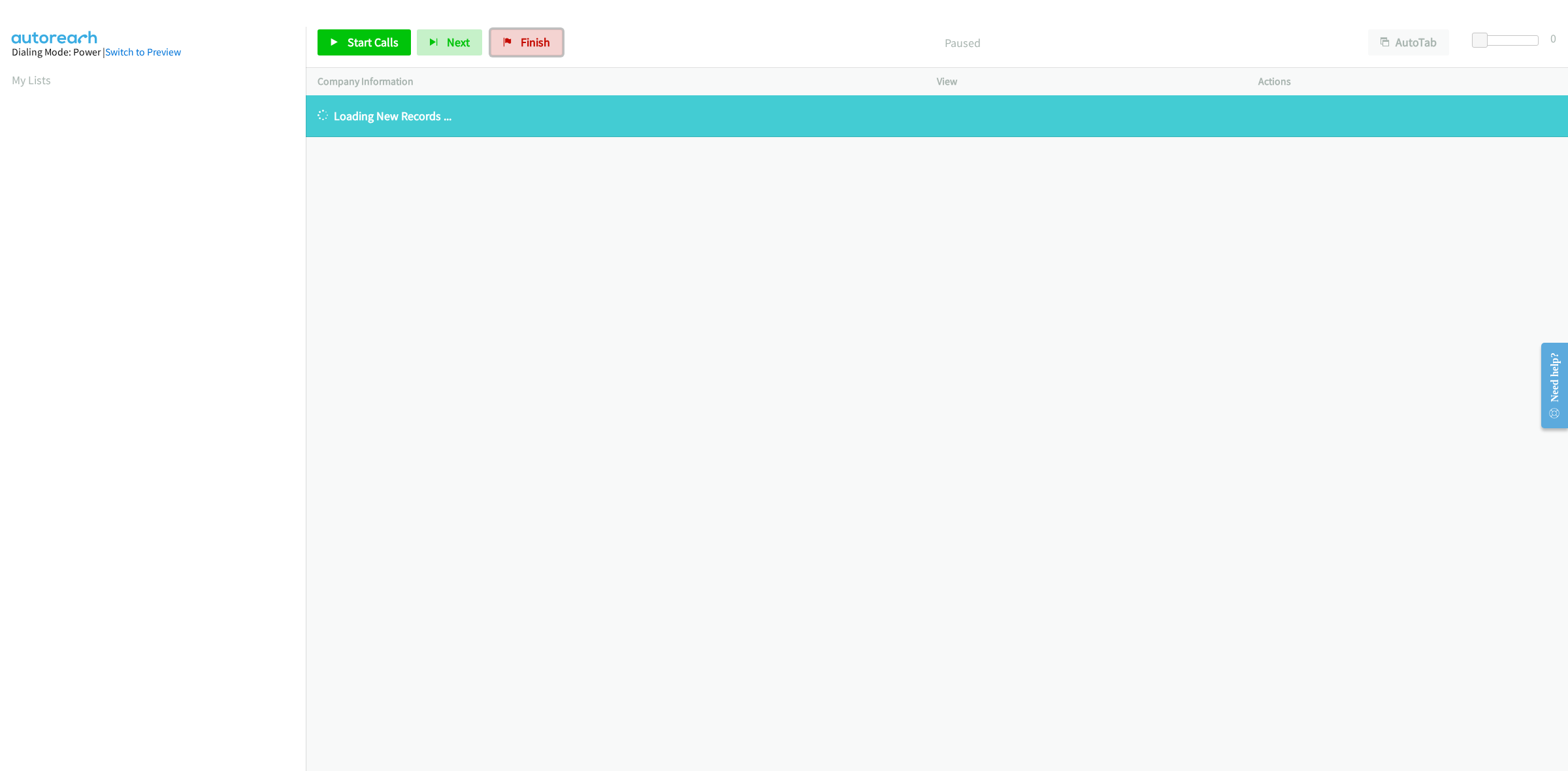
drag, startPoint x: 527, startPoint y: 51, endPoint x: 719, endPoint y: 121, distance: 204.4
click at [527, 51] on link "Finish" at bounding box center [526, 42] width 72 height 26
